Goal: Participate in discussion: Engage in conversation with other users on a specific topic

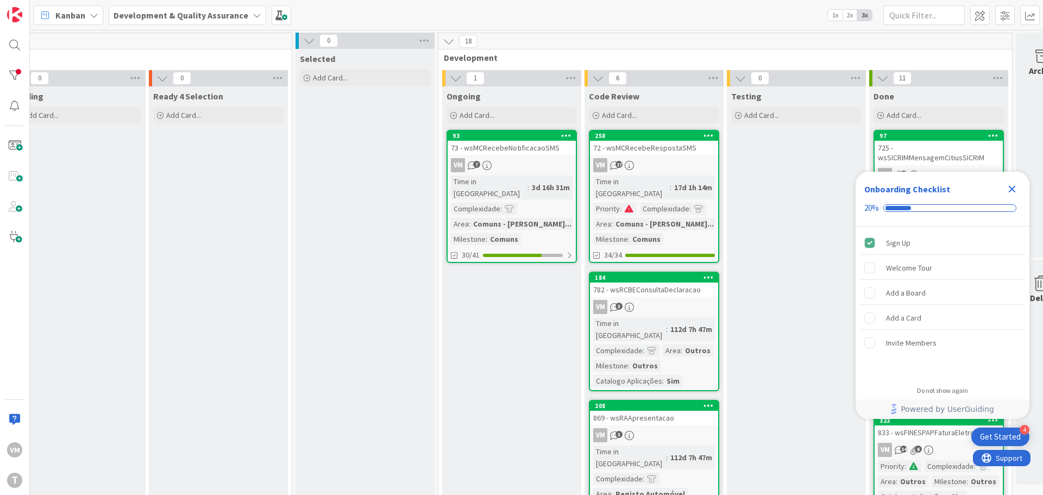
scroll to position [0, 178]
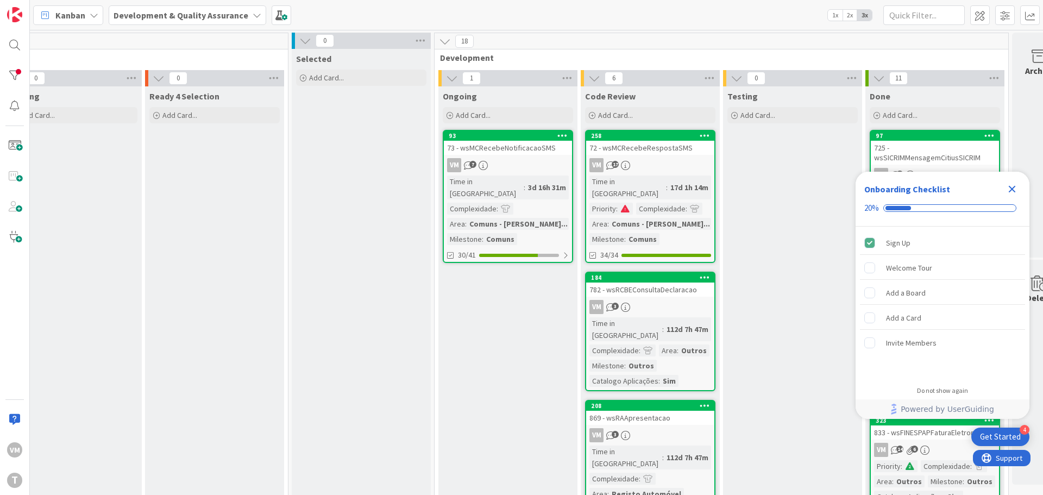
click at [680, 148] on div "72 - wsMCRecebeRespostaSMS" at bounding box center [650, 148] width 128 height 14
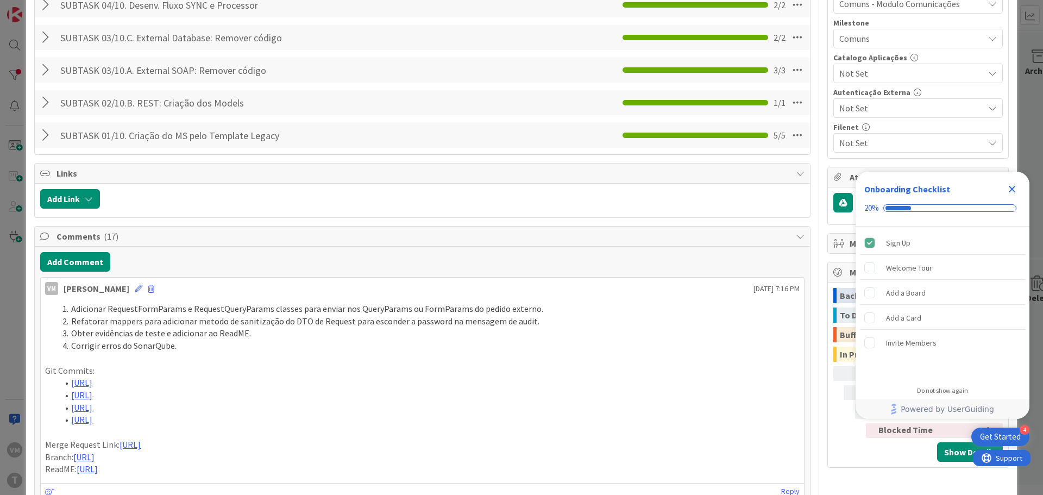
scroll to position [489, 0]
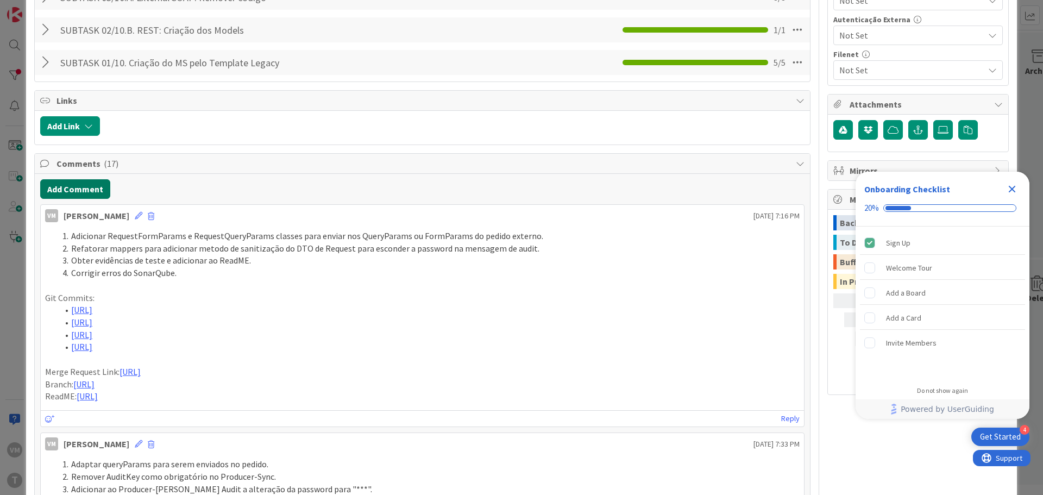
click at [83, 188] on button "Add Comment" at bounding box center [75, 189] width 70 height 20
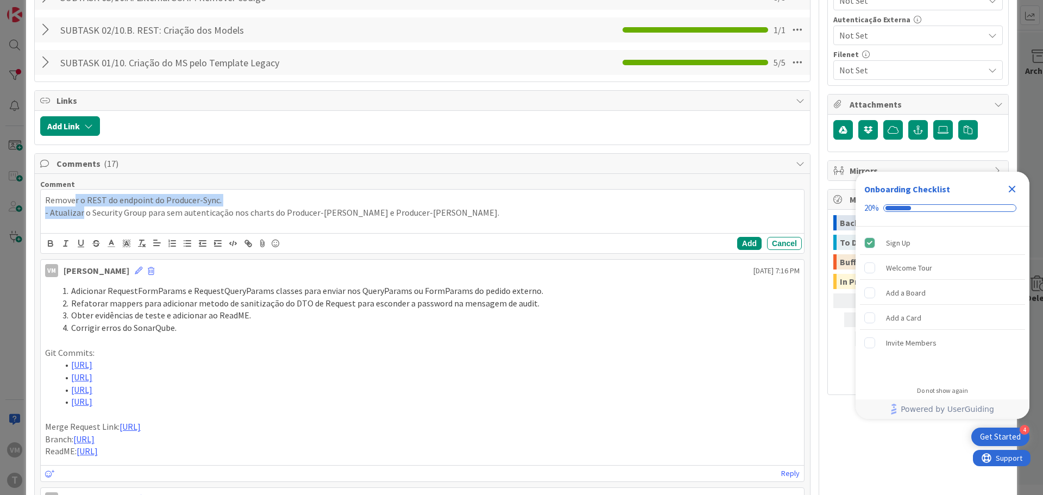
drag, startPoint x: 80, startPoint y: 209, endPoint x: 73, endPoint y: 191, distance: 19.3
click at [73, 191] on div "Remover o REST do endpoint do Producer-Sync. - Atualizar o Security Group para …" at bounding box center [422, 211] width 763 height 43
click at [172, 248] on icon "button" at bounding box center [172, 244] width 10 height 10
click at [71, 216] on li "- Atualizar o Security Group para sem autenticação nos charts do Producer-Sync …" at bounding box center [429, 212] width 742 height 12
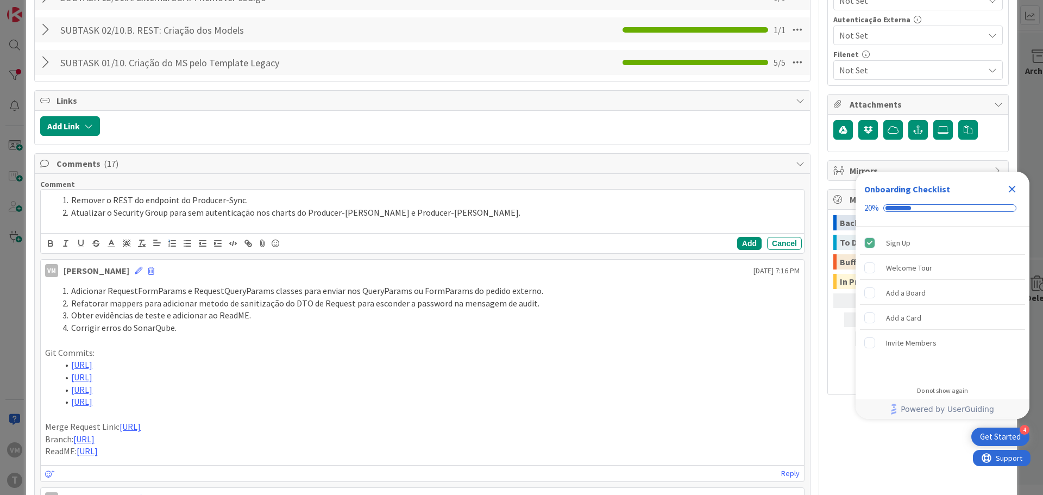
click at [457, 218] on li "Atualizar o Security Group para sem autenticação nos charts do Producer-Sync e …" at bounding box center [429, 212] width 742 height 12
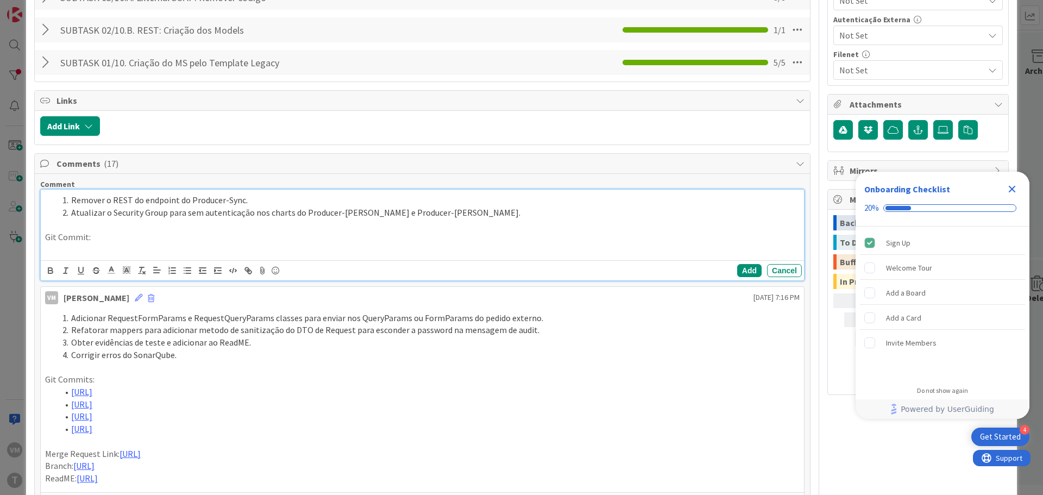
click at [109, 223] on p at bounding box center [422, 224] width 755 height 12
click at [448, 212] on li "Atualizar o Security Group para sem autenticação nos charts do Producer-Sync e …" at bounding box center [429, 212] width 742 height 12
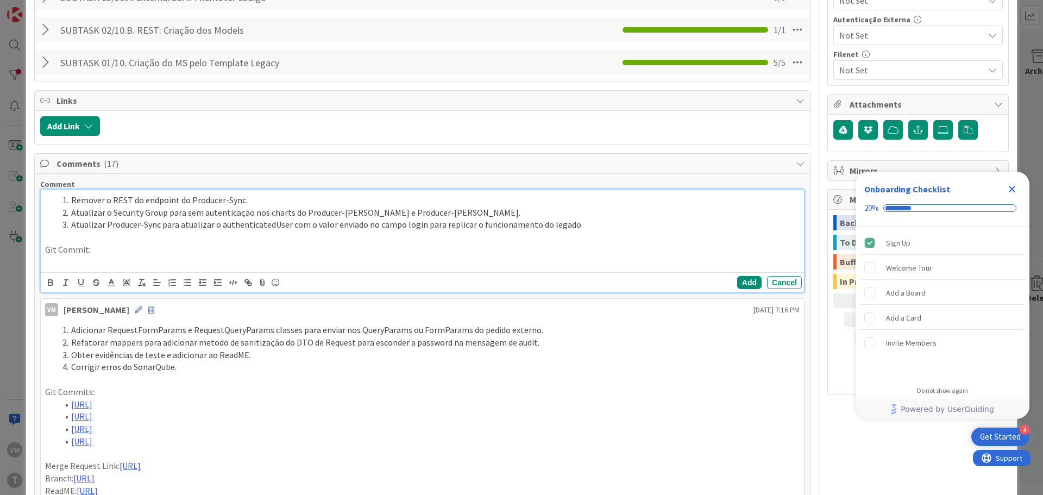
click at [108, 270] on div "Remover o REST do endpoint do Producer-Sync. Atualizar o Security Group para se…" at bounding box center [422, 231] width 763 height 83
click at [185, 286] on icon "button" at bounding box center [188, 283] width 10 height 10
click at [146, 257] on li at bounding box center [429, 262] width 742 height 12
click at [114, 261] on li at bounding box center [429, 262] width 742 height 12
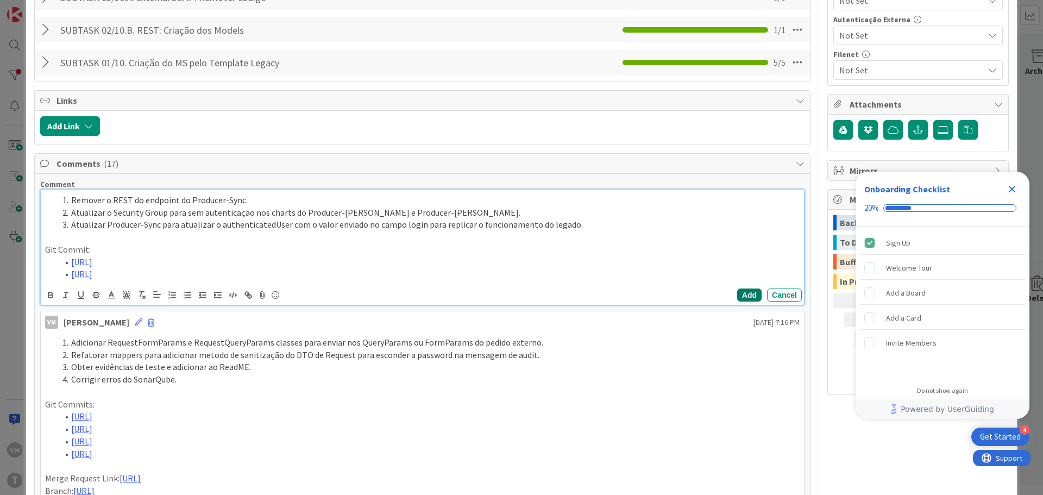
click at [737, 295] on button "Add" at bounding box center [749, 295] width 24 height 13
